Goal: Information Seeking & Learning: Check status

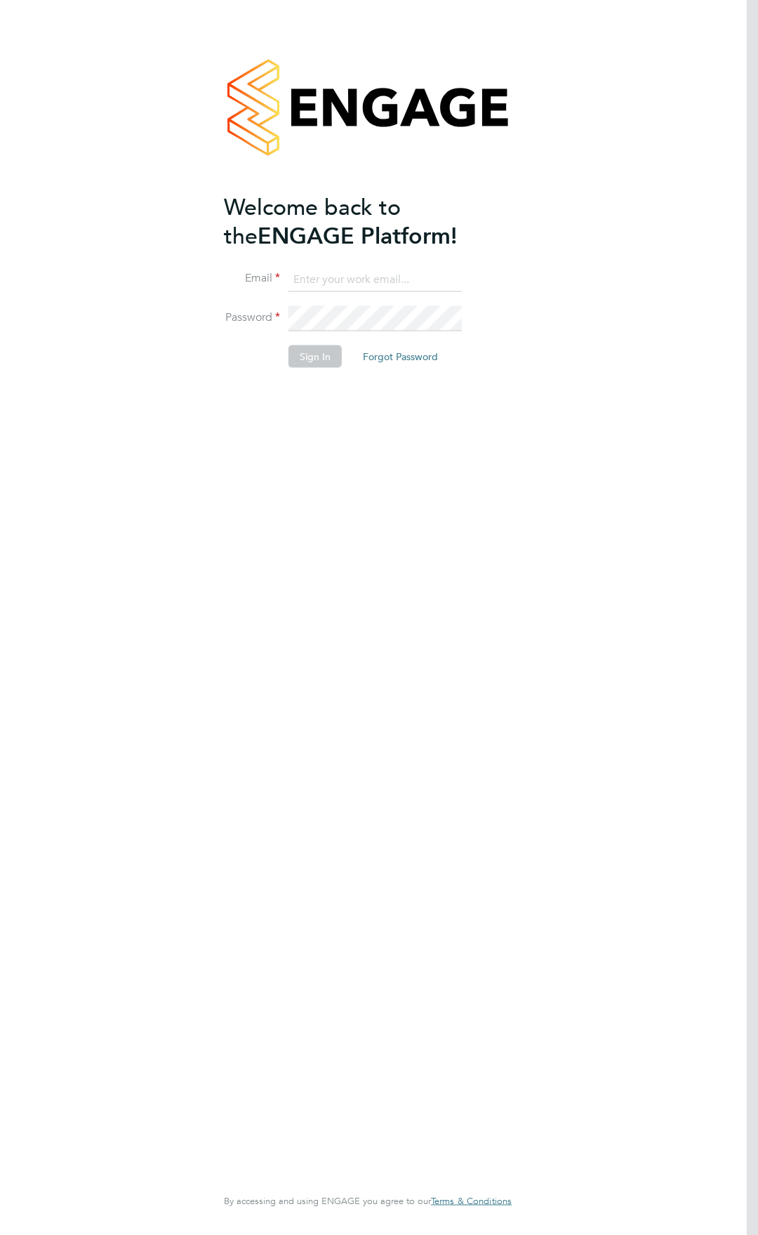
type input "[EMAIL_ADDRESS][DOMAIN_NAME]"
click at [308, 362] on button "Sign In" at bounding box center [315, 356] width 53 height 22
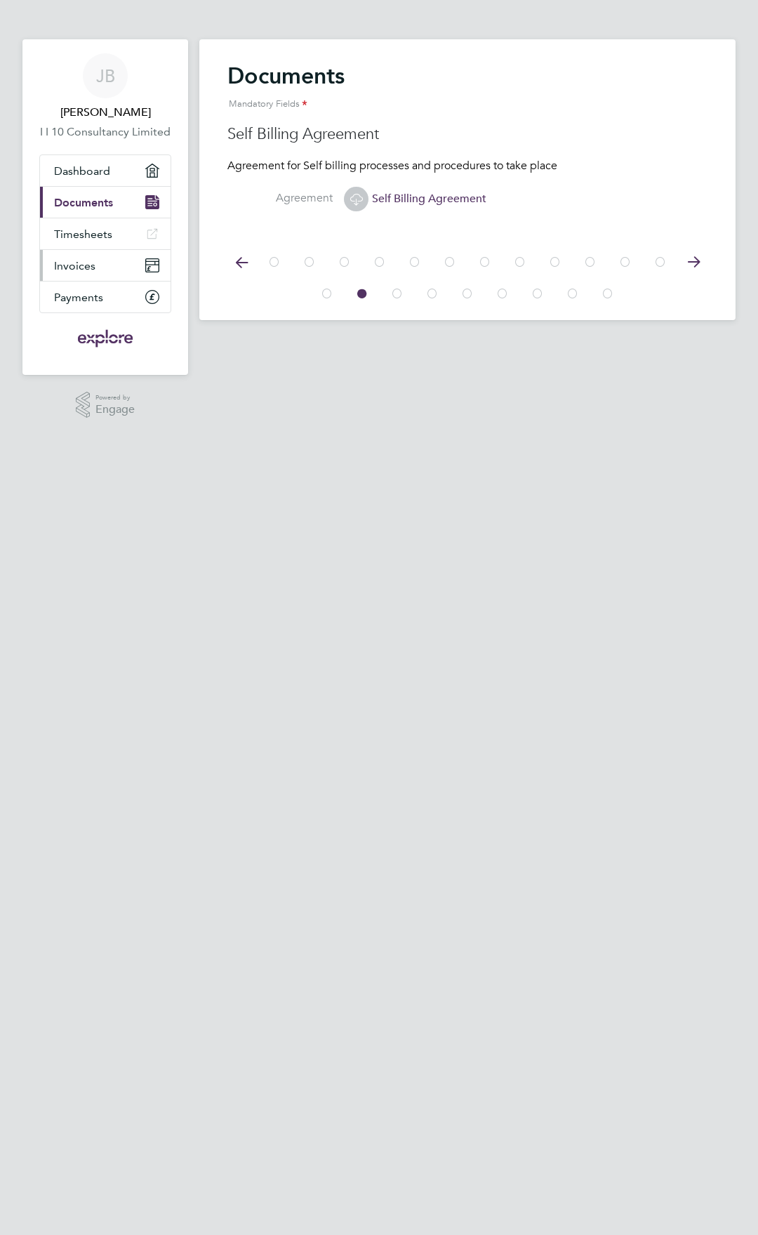
click at [78, 263] on span "Invoices" at bounding box center [74, 265] width 41 height 13
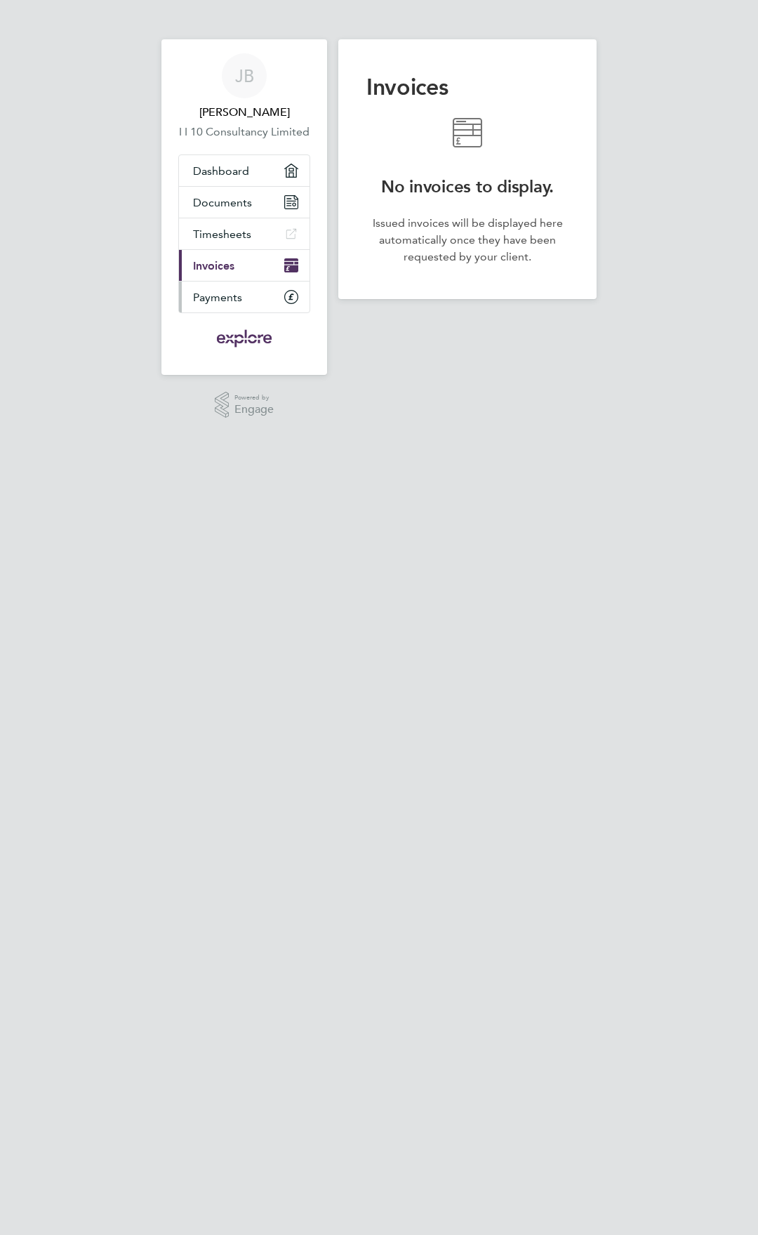
click at [220, 301] on span "Payments" at bounding box center [217, 297] width 49 height 13
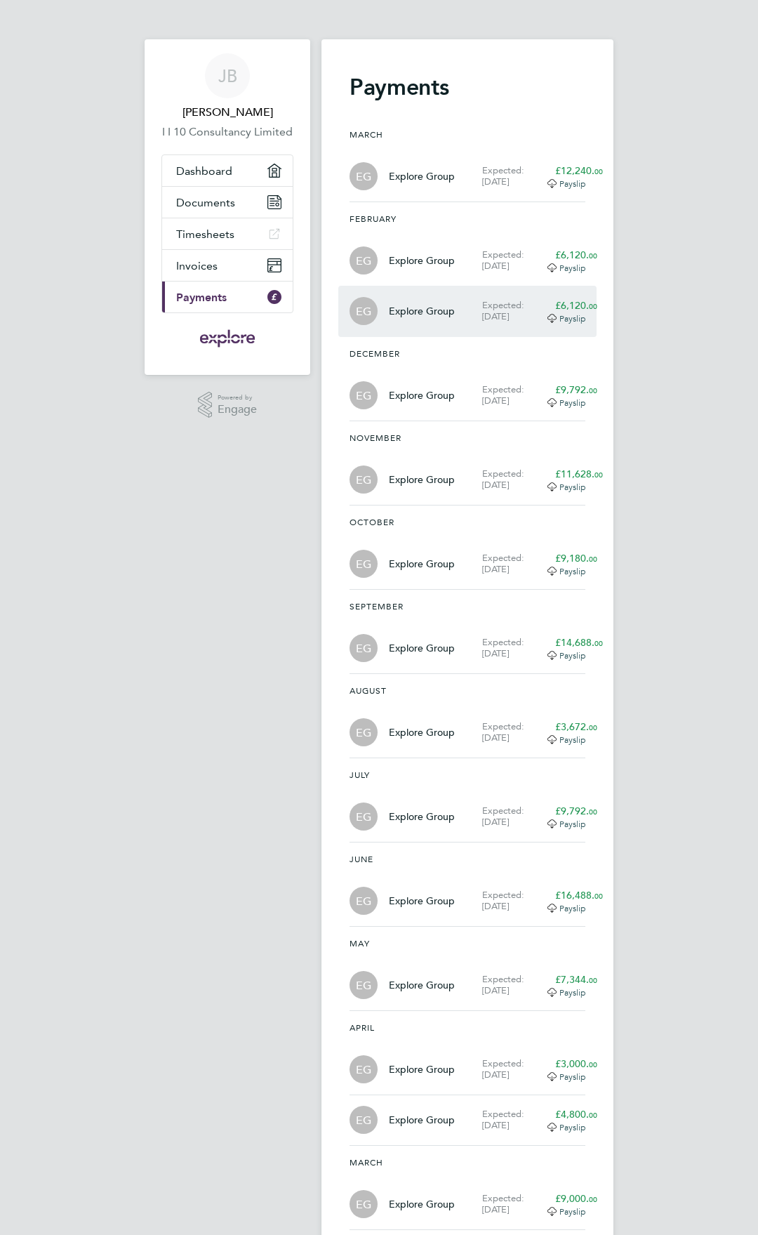
click at [512, 309] on div "Expected: [DATE]" at bounding box center [513, 311] width 63 height 22
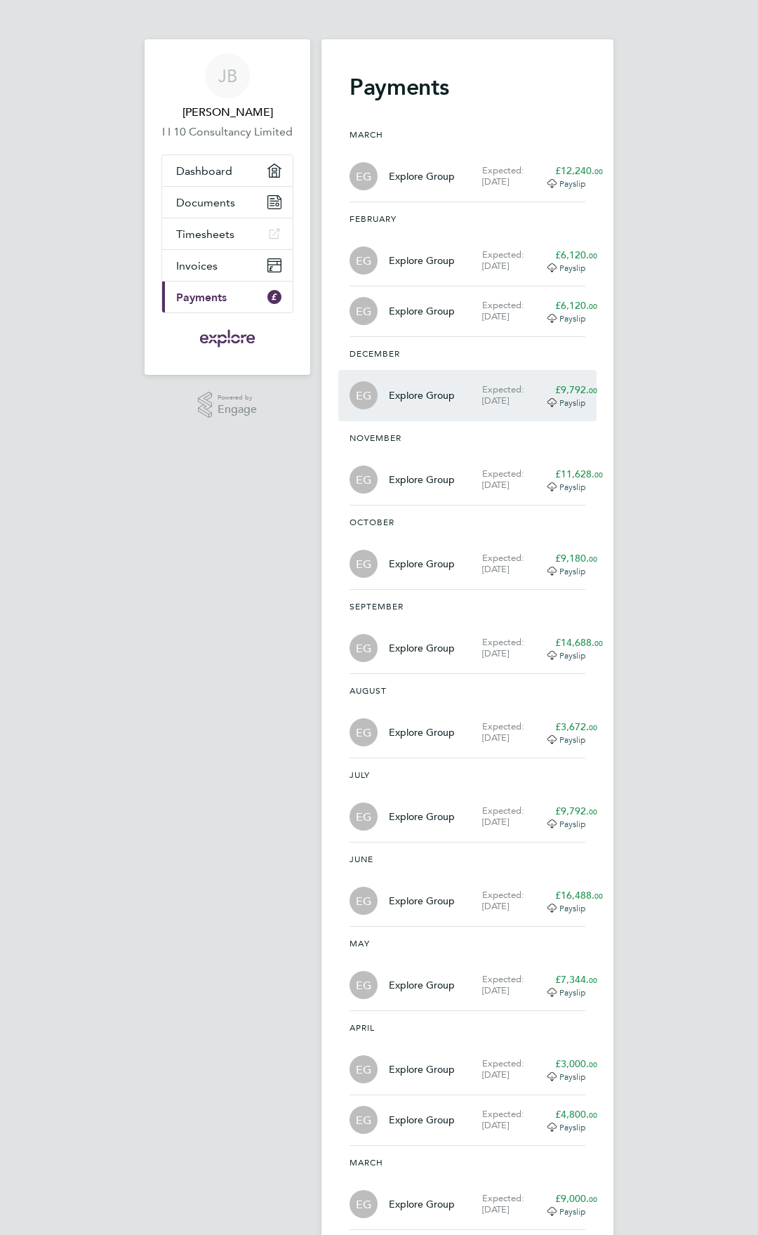
click at [521, 387] on div "Expected: 22 Dec 2023" at bounding box center [513, 395] width 63 height 22
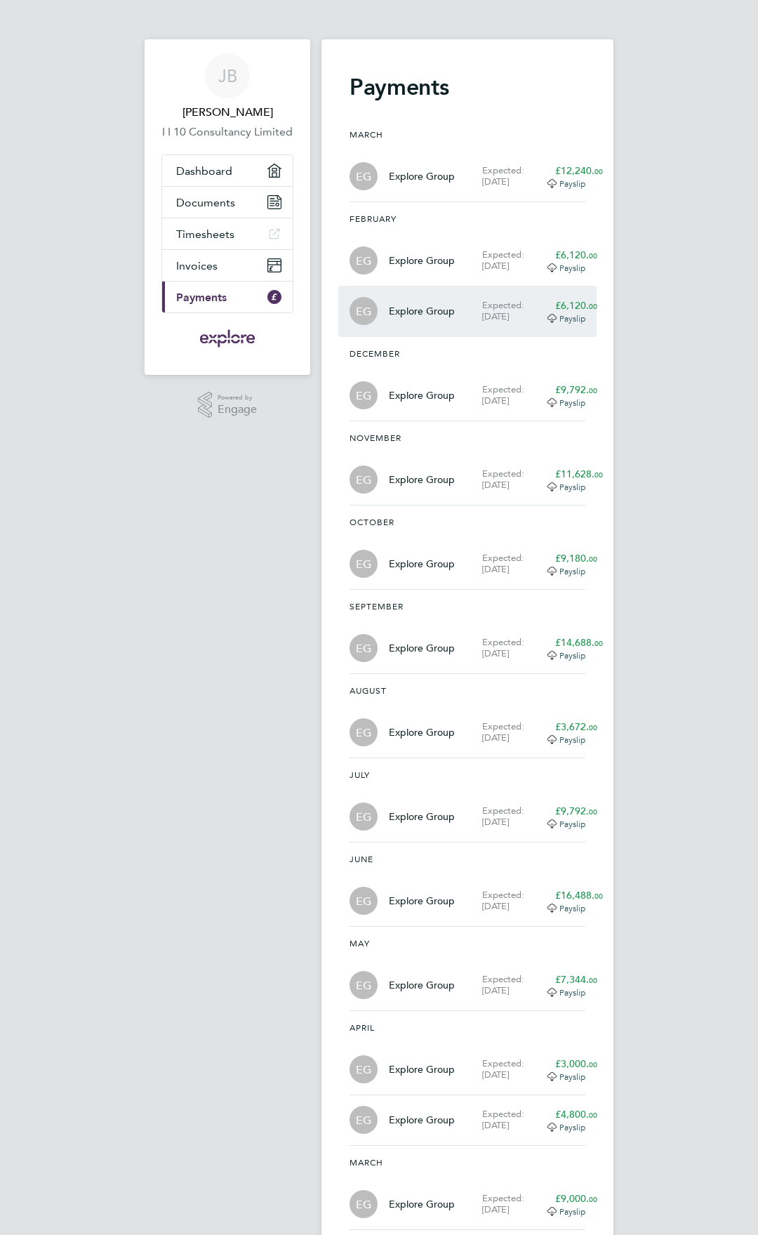
click at [586, 311] on div "£6,120. 00" at bounding box center [571, 305] width 30 height 14
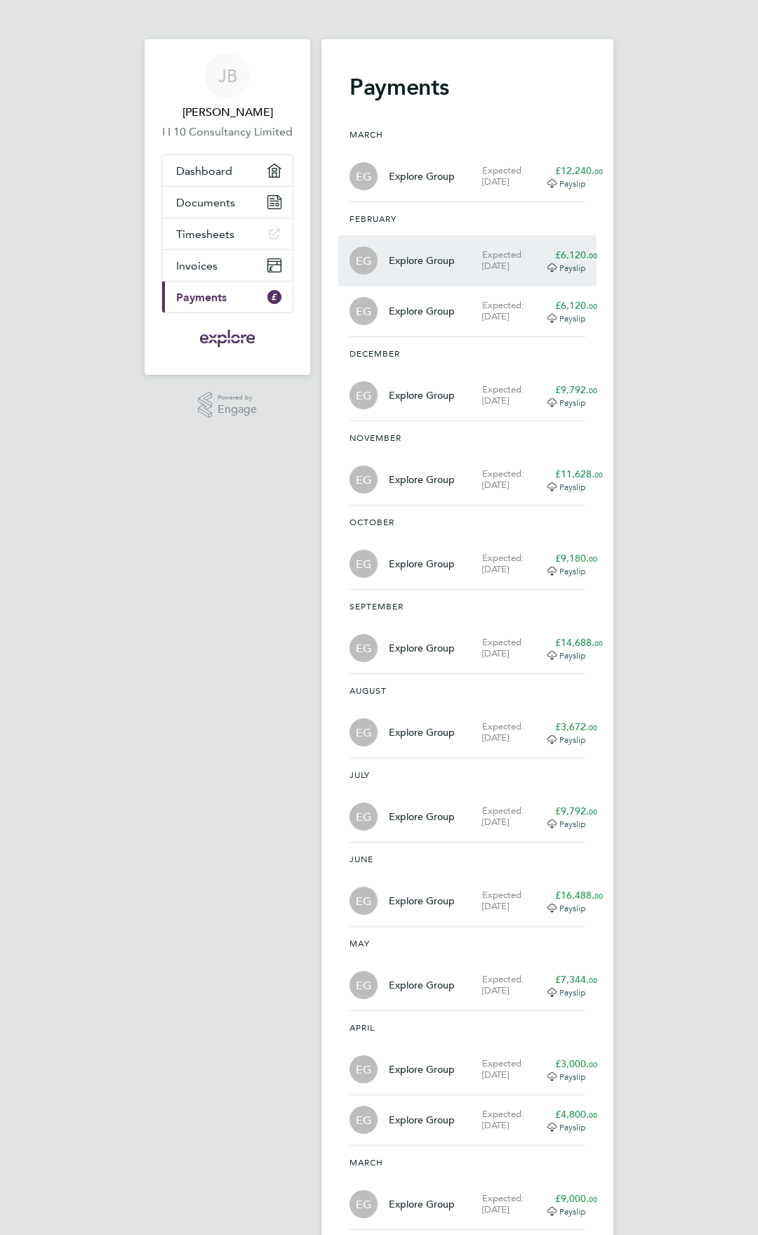
click at [587, 257] on app-decimal "£6,120. 00" at bounding box center [577, 255] width 42 height 13
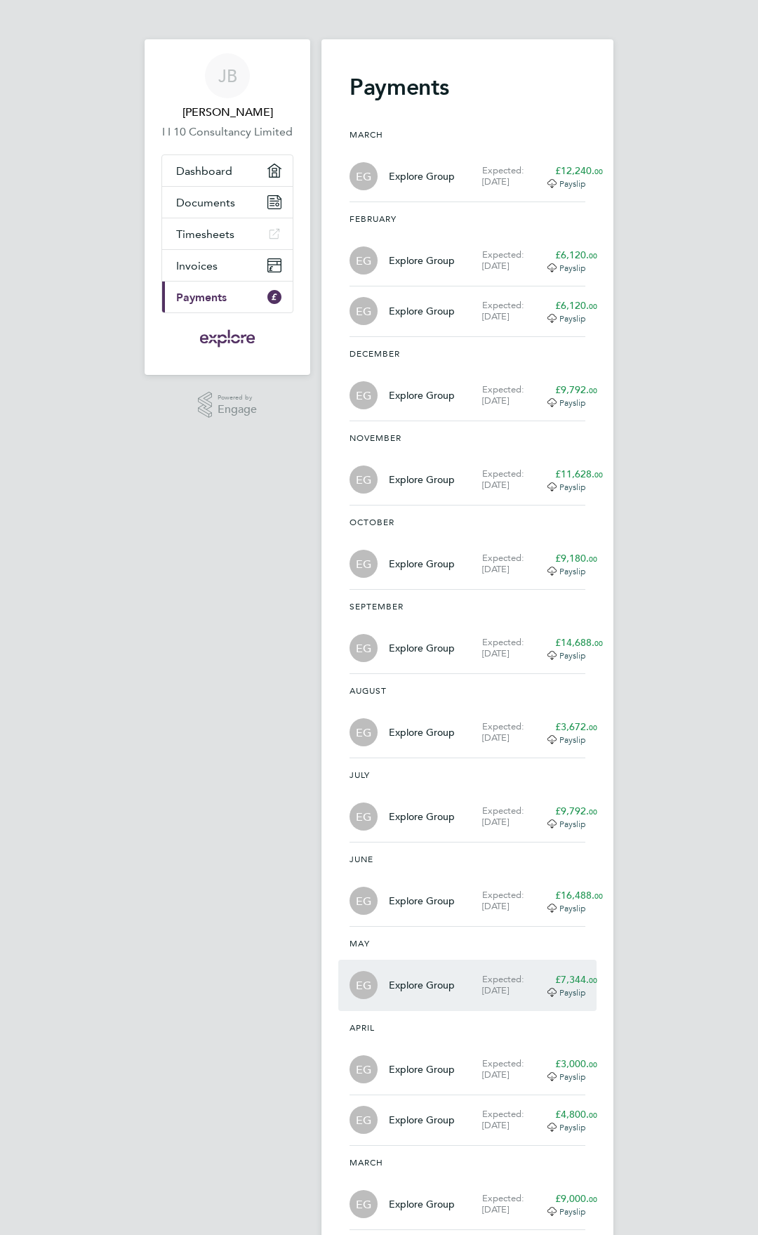
click at [515, 983] on div "Expected: 26 May 2023" at bounding box center [513, 985] width 63 height 22
click at [211, 265] on link "Invoices" at bounding box center [227, 265] width 131 height 31
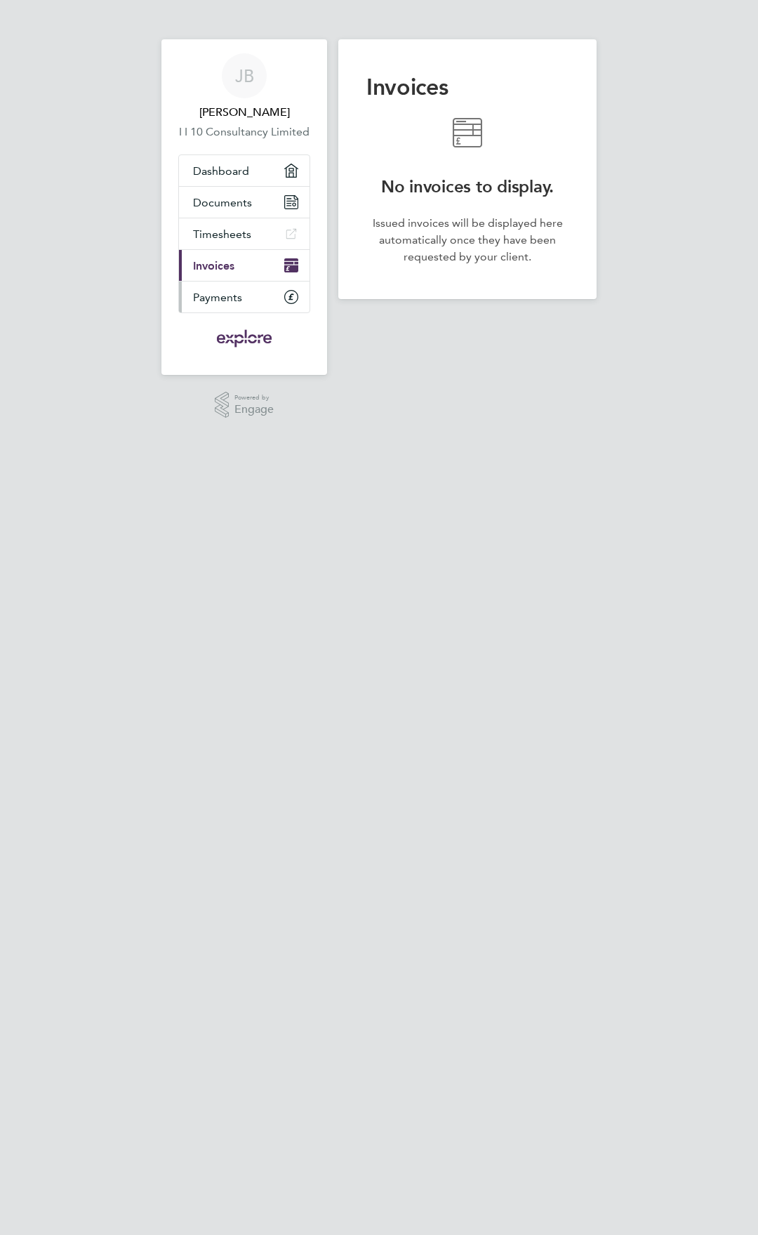
click at [218, 298] on span "Payments" at bounding box center [217, 297] width 49 height 13
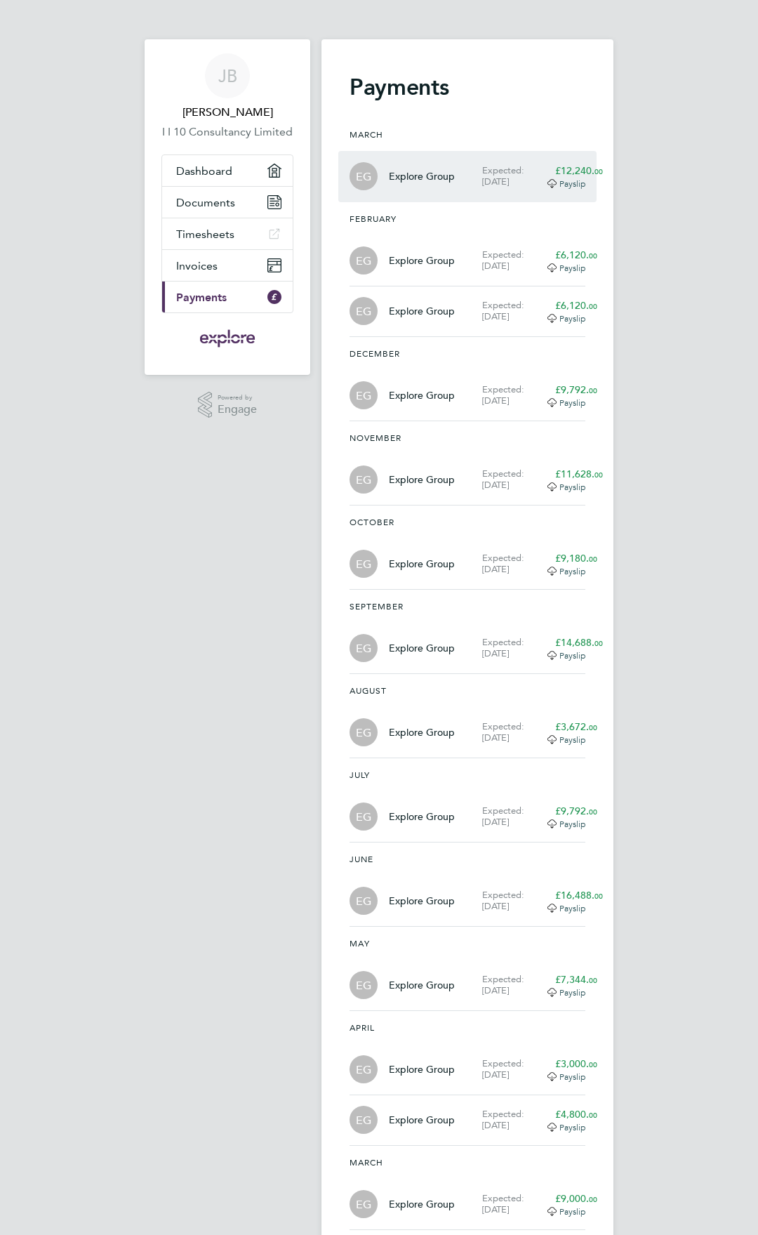
click at [598, 173] on app-decimal "£12,240. 00" at bounding box center [580, 170] width 48 height 13
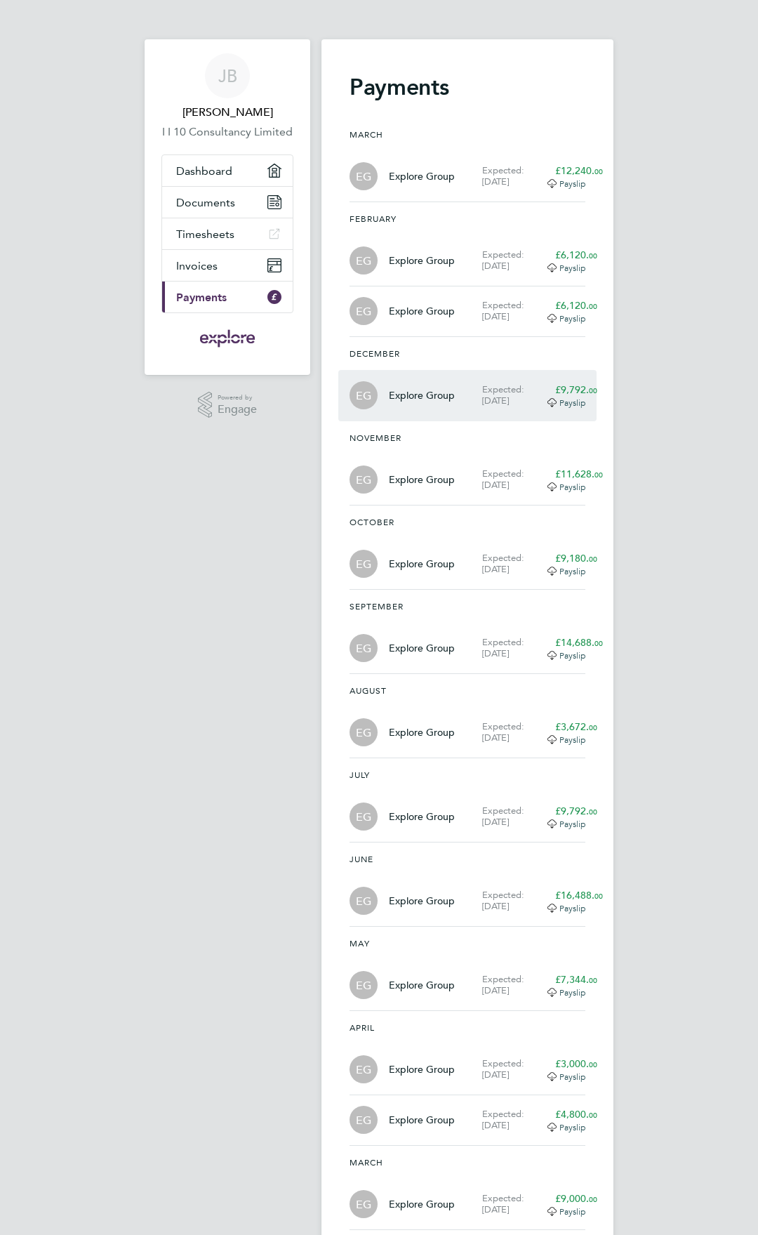
click at [592, 390] on app-decimal "£9,792. 00" at bounding box center [577, 389] width 42 height 13
click at [192, 170] on span "Dashboard" at bounding box center [204, 170] width 56 height 13
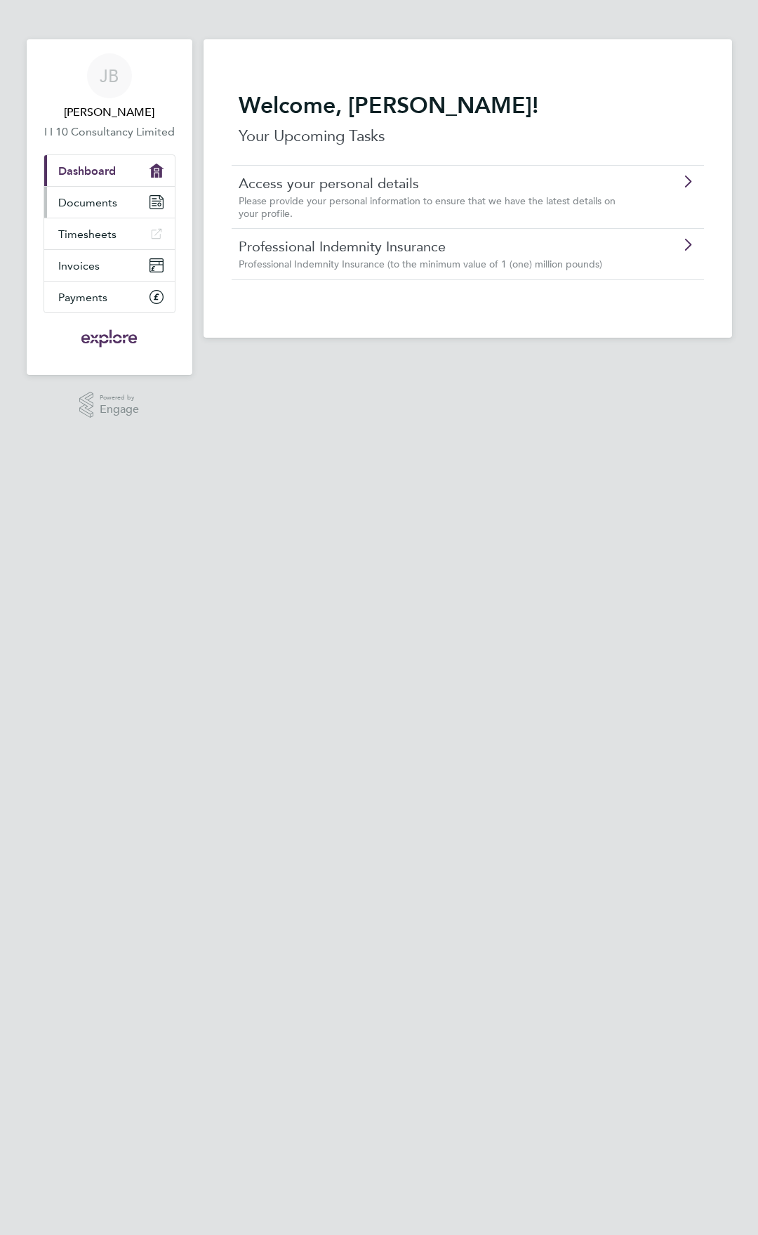
click at [100, 203] on span "Documents" at bounding box center [87, 202] width 59 height 13
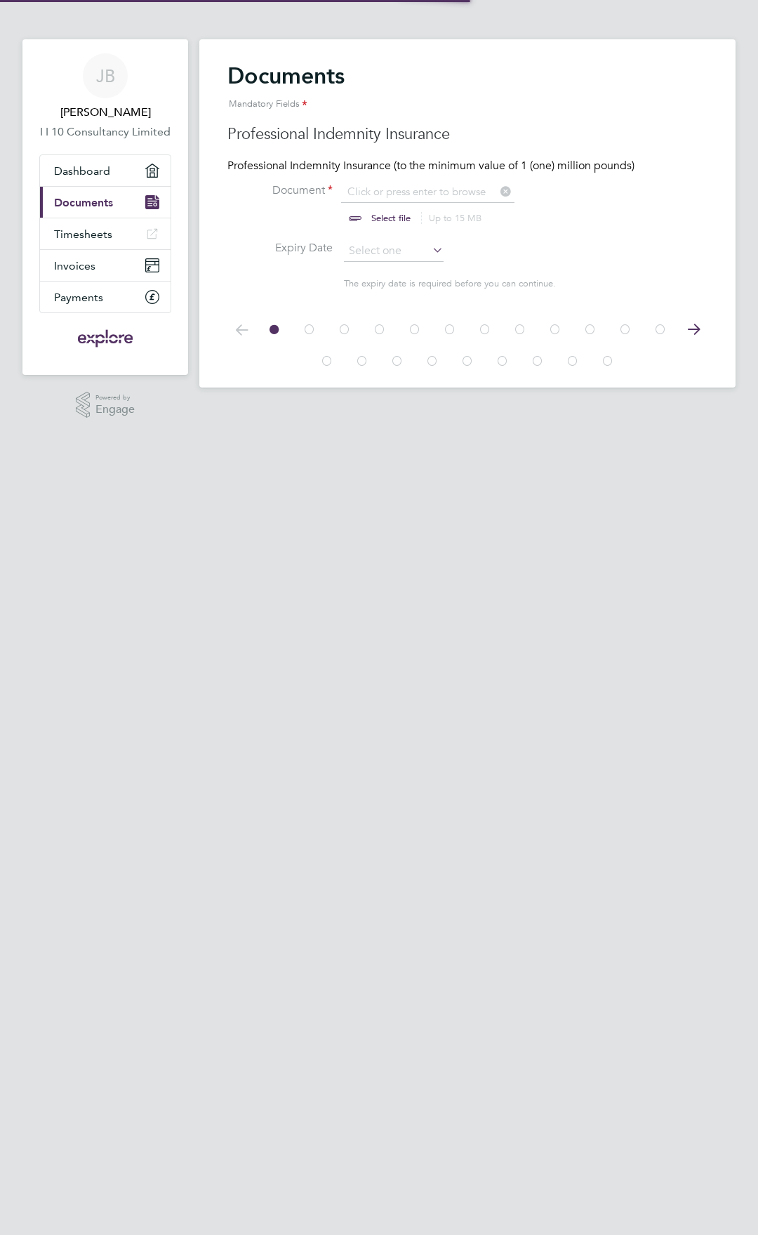
scroll to position [19, 174]
click at [93, 239] on span "Timesheets" at bounding box center [83, 234] width 58 height 13
